Goal: Navigation & Orientation: Find specific page/section

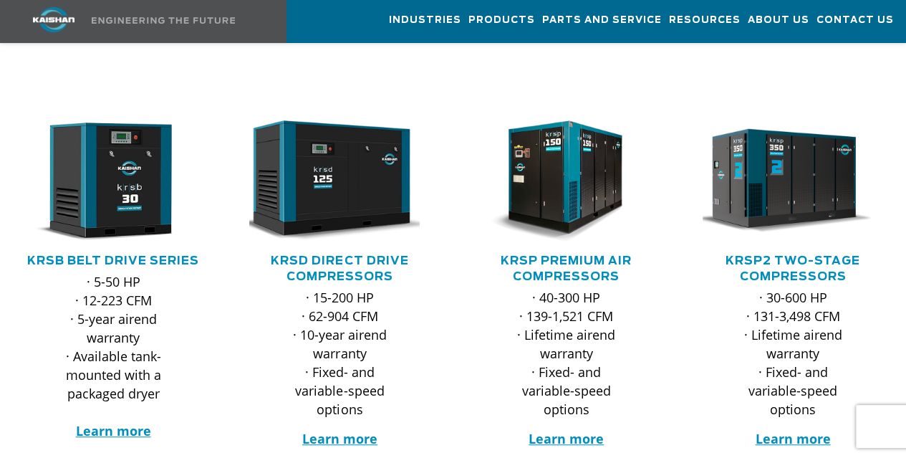
scroll to position [143, 0]
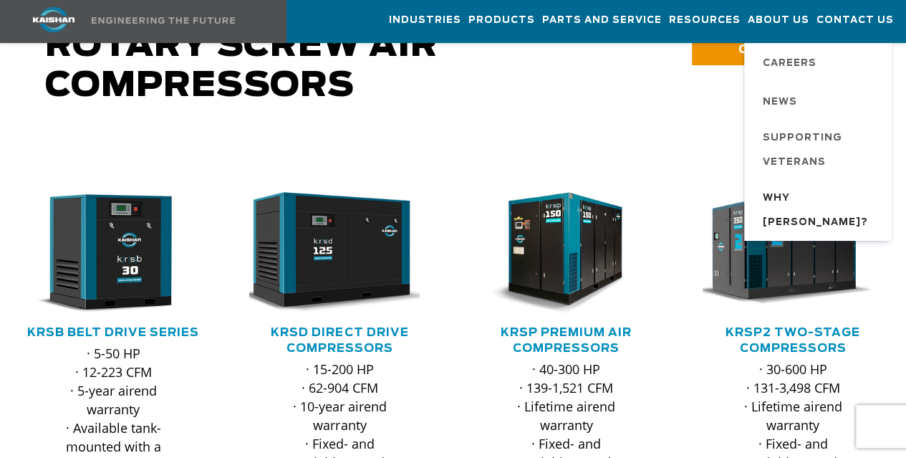
click at [773, 197] on span "Why [PERSON_NAME]?" at bounding box center [820, 210] width 115 height 49
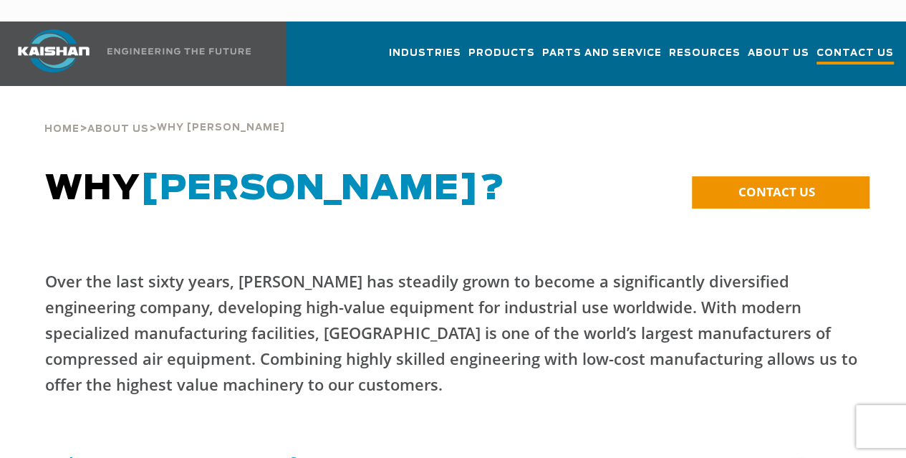
click at [835, 45] on span "Contact Us" at bounding box center [854, 54] width 77 height 19
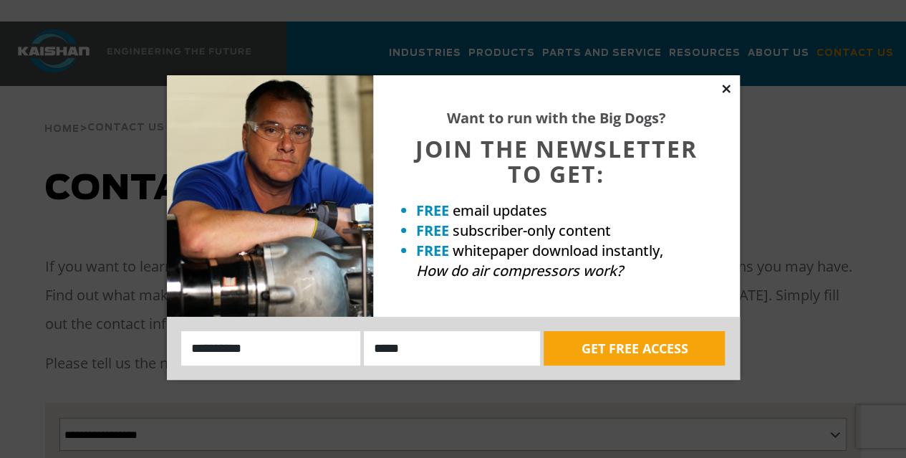
click at [726, 92] on icon at bounding box center [726, 88] width 13 height 13
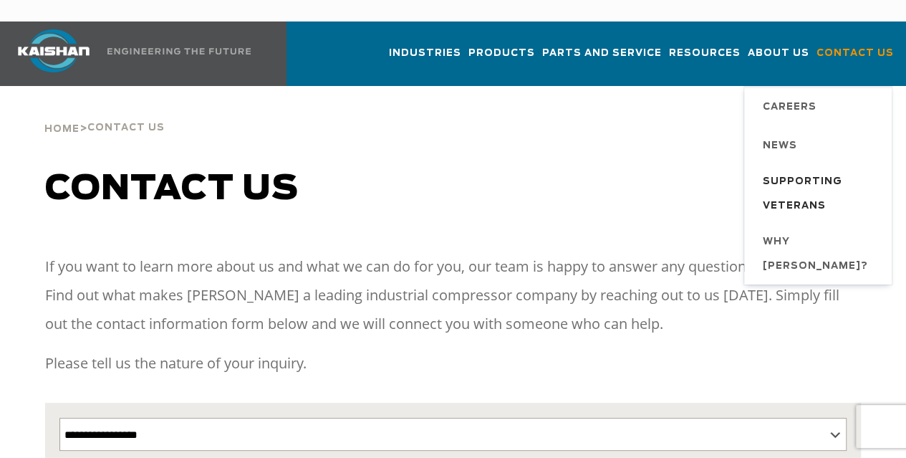
click at [763, 170] on span "Supporting Veterans" at bounding box center [820, 194] width 115 height 49
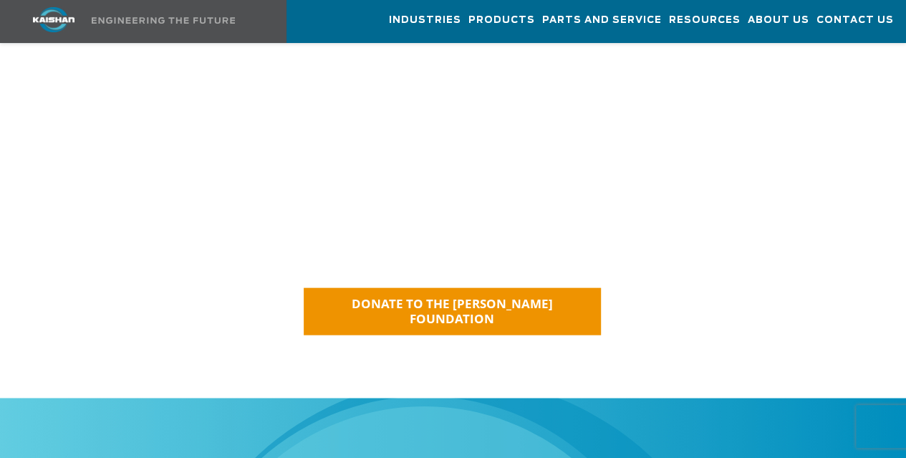
scroll to position [1361, 0]
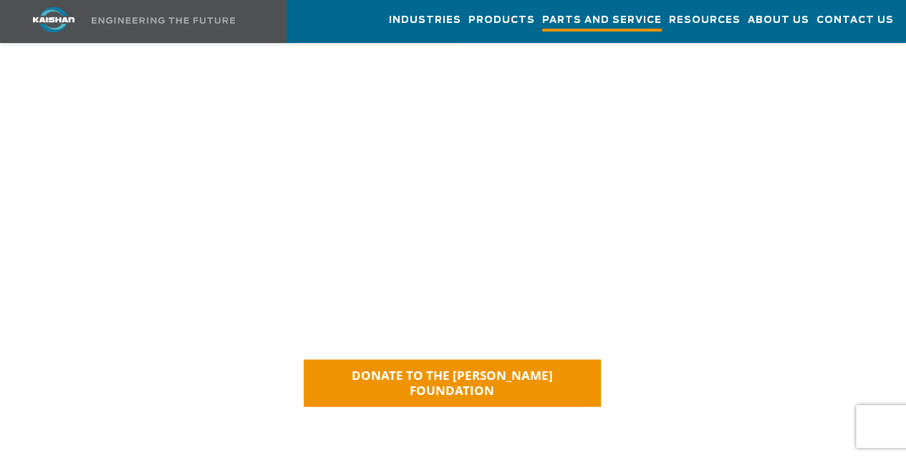
click at [565, 19] on span "Parts and Service" at bounding box center [602, 21] width 120 height 19
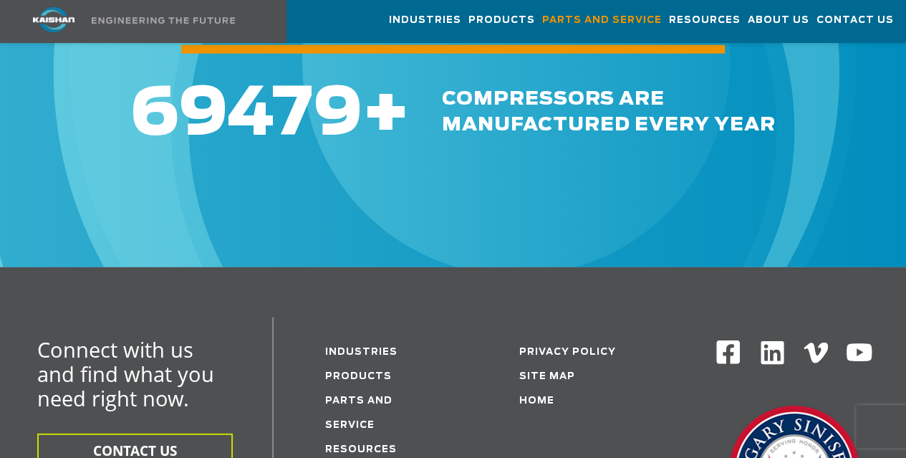
scroll to position [1934, 0]
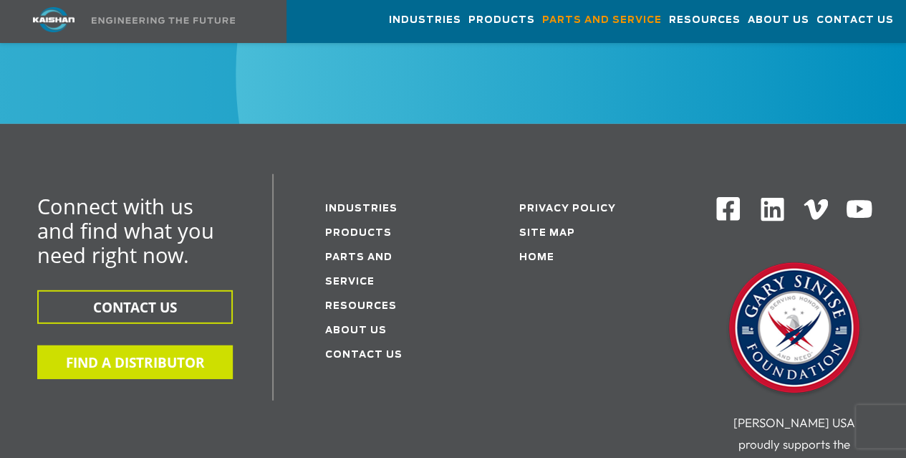
click at [128, 345] on button "FIND A DISTRIBUTOR" at bounding box center [135, 362] width 196 height 34
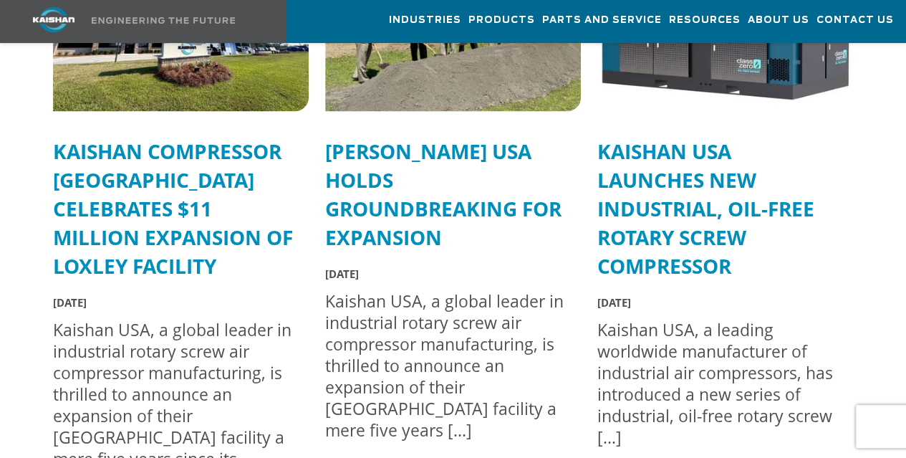
scroll to position [4082, 0]
